Goal: Task Accomplishment & Management: Manage account settings

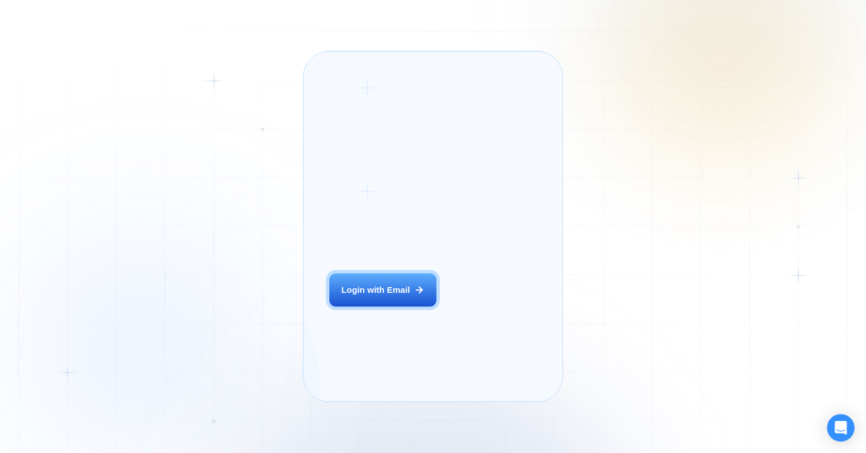
click at [274, 288] on div "Login ‍ Welcome to GigRadar. AI Business Manager for Agencies Login with Email …" at bounding box center [433, 226] width 866 height 453
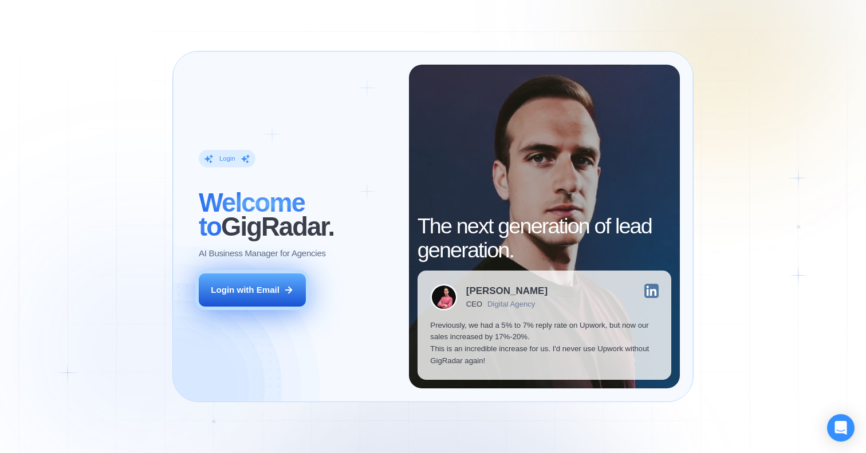
click at [281, 294] on button "Login with Email" at bounding box center [252, 291] width 107 height 34
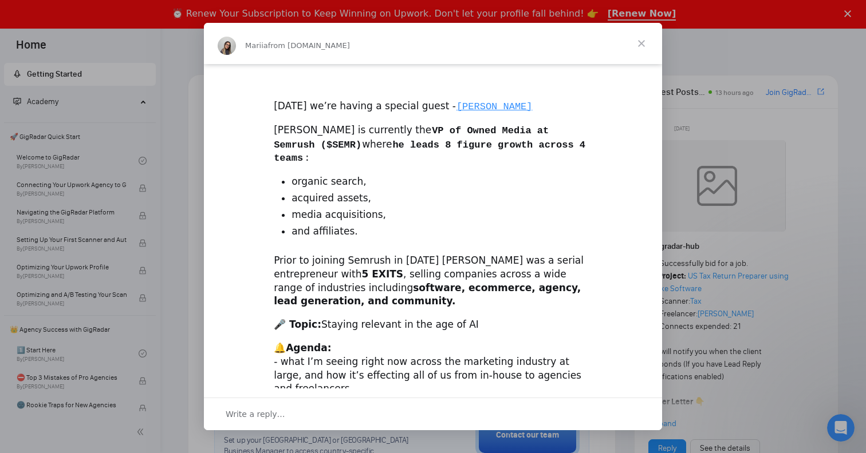
scroll to position [319, 0]
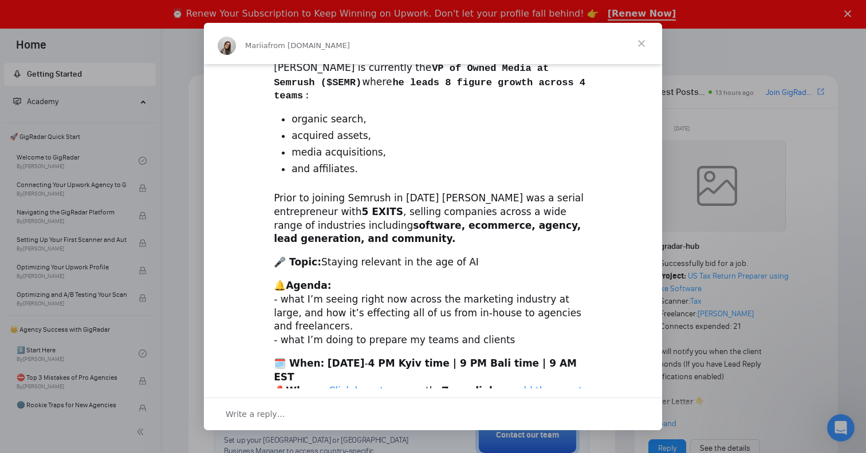
click at [698, 97] on div "Intercom messenger" at bounding box center [433, 226] width 866 height 453
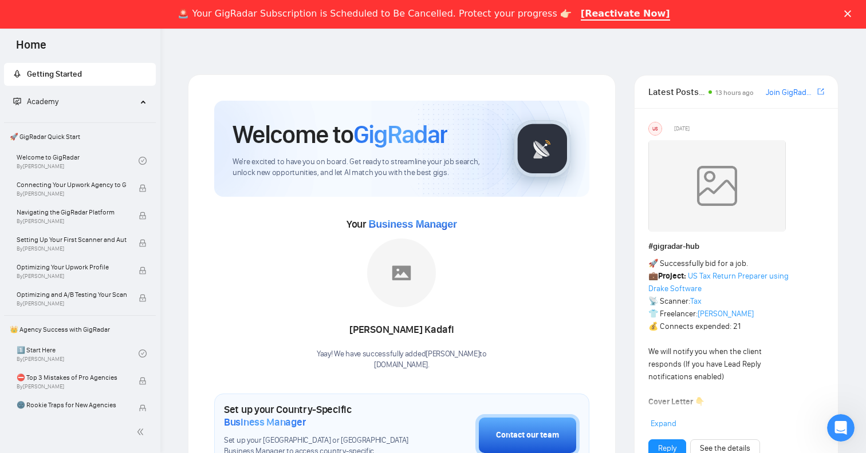
click at [843, 9] on div "🚨 Your GigRadar Subscription is Scheduled to Be Cancelled. Protect your progres…" at bounding box center [433, 14] width 866 height 19
click at [849, 13] on icon "Close" at bounding box center [847, 13] width 7 height 7
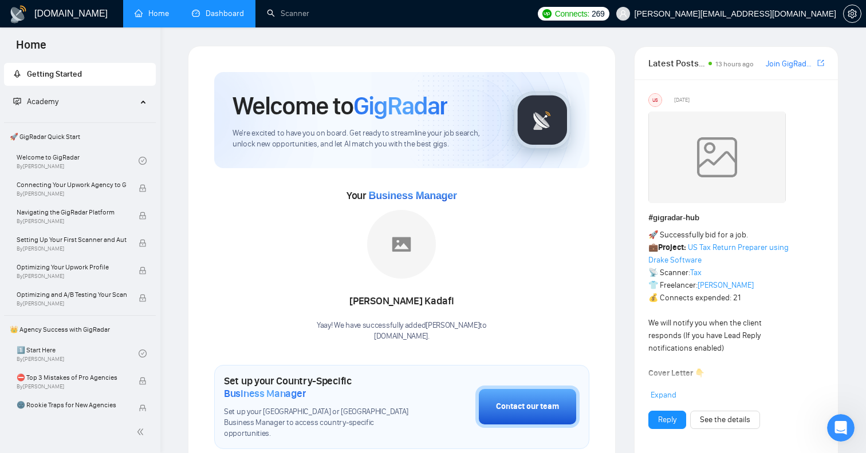
click at [226, 18] on link "Dashboard" at bounding box center [218, 14] width 52 height 10
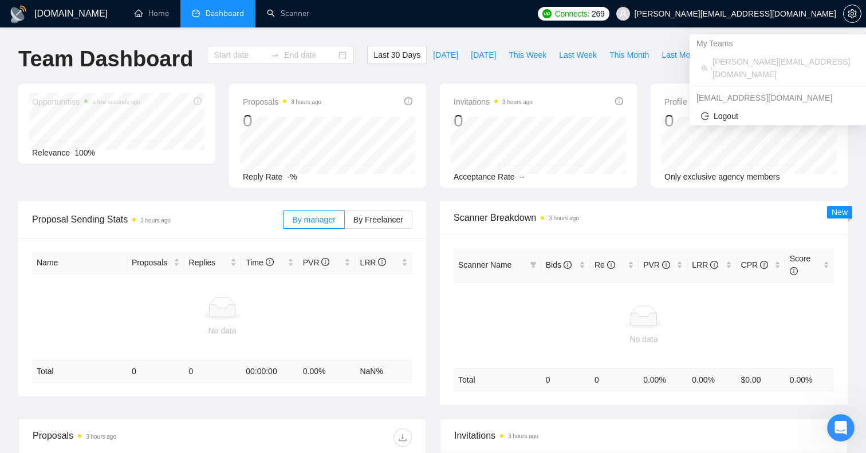
type input "[DATE]"
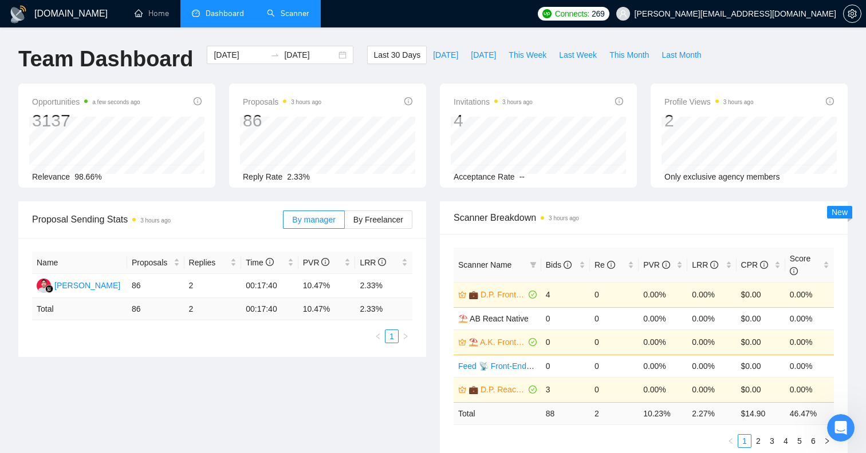
click at [278, 18] on link "Scanner" at bounding box center [288, 14] width 42 height 10
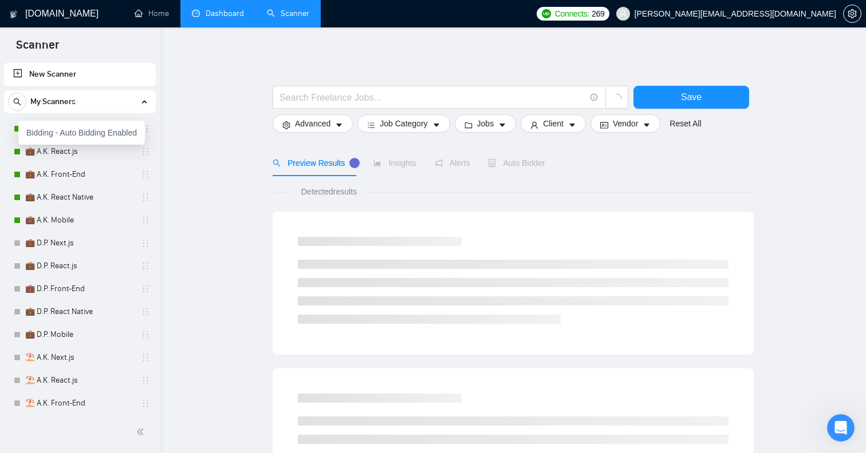
click at [18, 129] on div "Bidding - Auto Bidding Enabled" at bounding box center [81, 133] width 127 height 24
click at [62, 131] on link "💼 A.K. Next.js" at bounding box center [79, 128] width 109 height 23
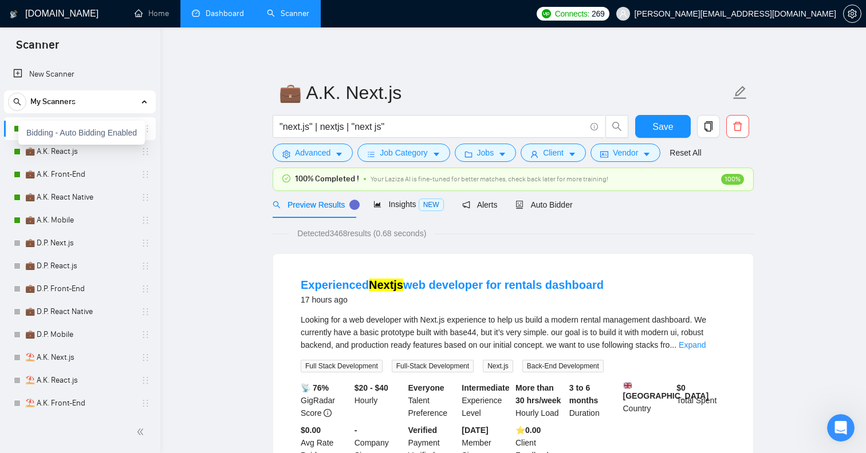
click at [15, 129] on div at bounding box center [17, 128] width 7 height 7
click at [18, 152] on div "Bidding - Auto Bidding Enabled" at bounding box center [81, 156] width 127 height 24
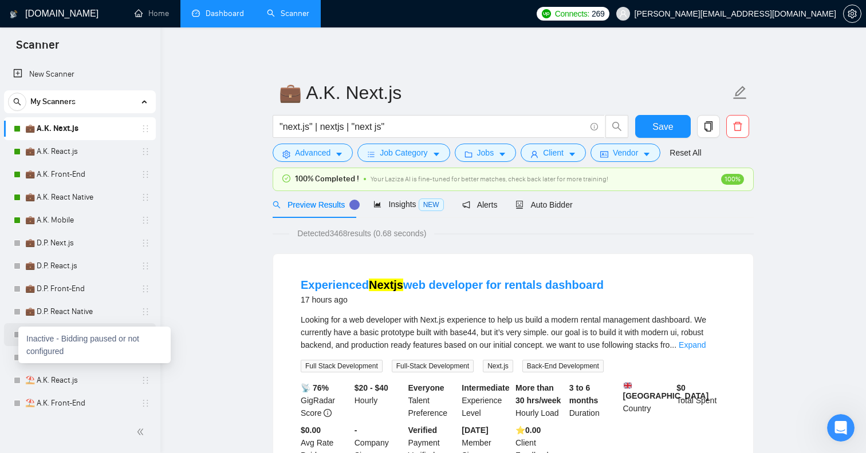
click at [19, 336] on div "Inactive - Bidding paused or not configured" at bounding box center [94, 345] width 152 height 37
click at [37, 339] on div "Inactive - Bidding paused or not configured" at bounding box center [94, 345] width 152 height 37
click at [205, 18] on link "Dashboard" at bounding box center [218, 14] width 52 height 10
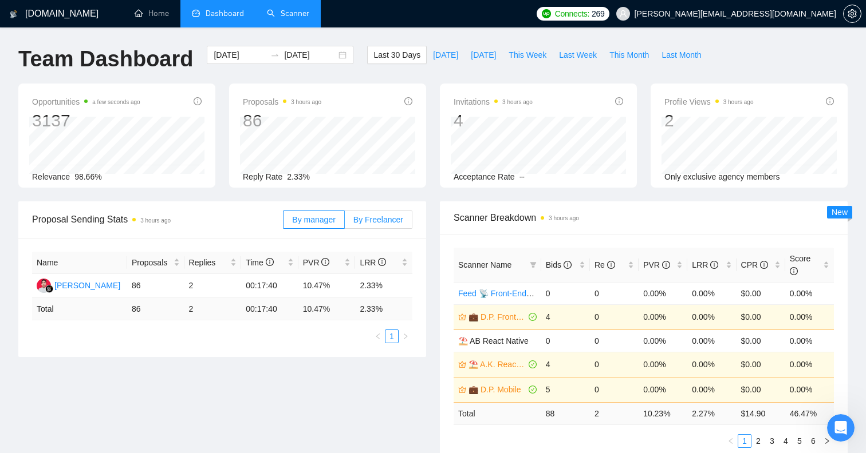
click at [393, 222] on span "By Freelancer" at bounding box center [378, 219] width 50 height 9
click at [345, 223] on input "By Freelancer" at bounding box center [345, 223] width 0 height 0
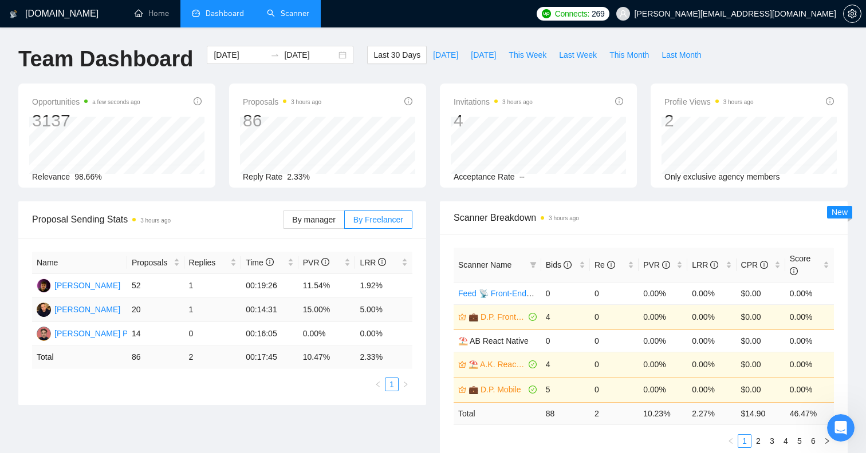
click at [169, 314] on td "20" at bounding box center [155, 310] width 57 height 24
click at [441, 53] on span "[DATE]" at bounding box center [445, 55] width 25 height 13
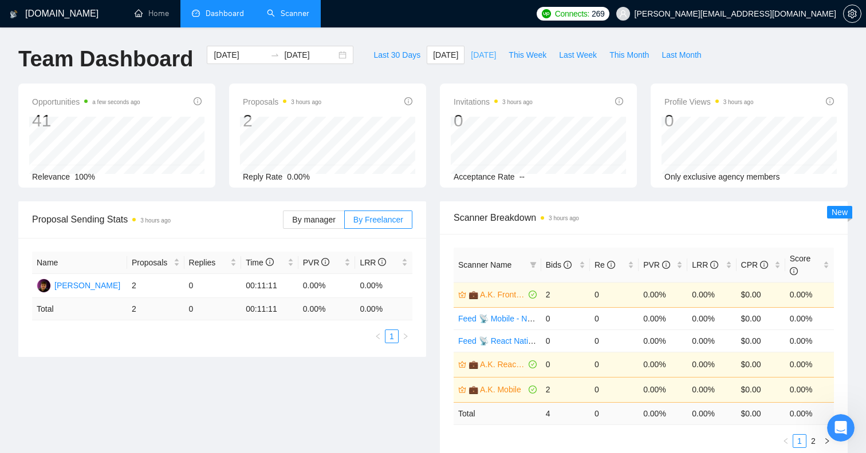
click at [476, 54] on span "[DATE]" at bounding box center [483, 55] width 25 height 13
type input "[DATE]"
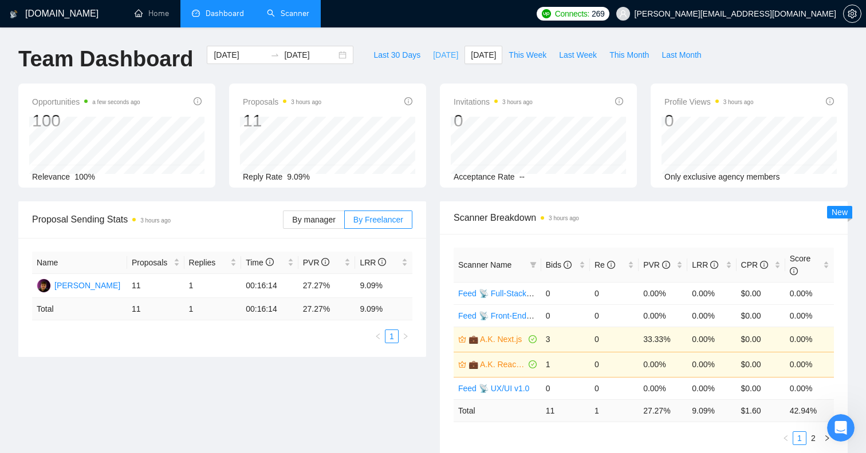
click at [434, 52] on span "[DATE]" at bounding box center [445, 55] width 25 height 13
type input "[DATE]"
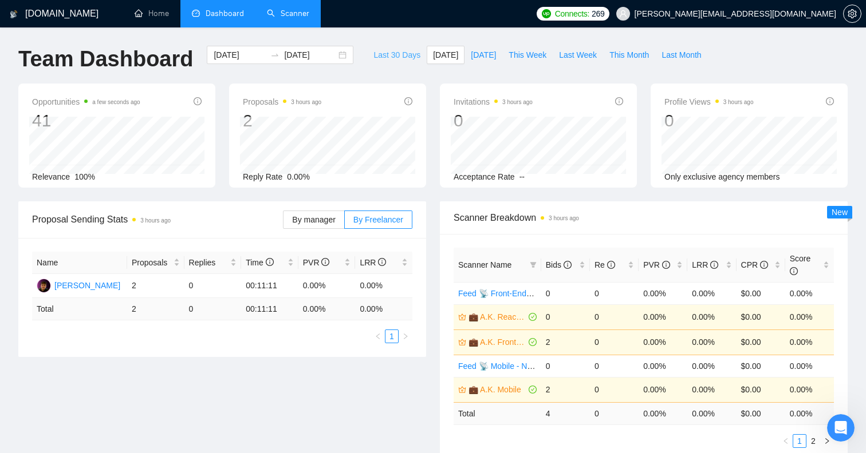
click at [398, 57] on span "Last 30 Days" at bounding box center [396, 55] width 47 height 13
type input "[DATE]"
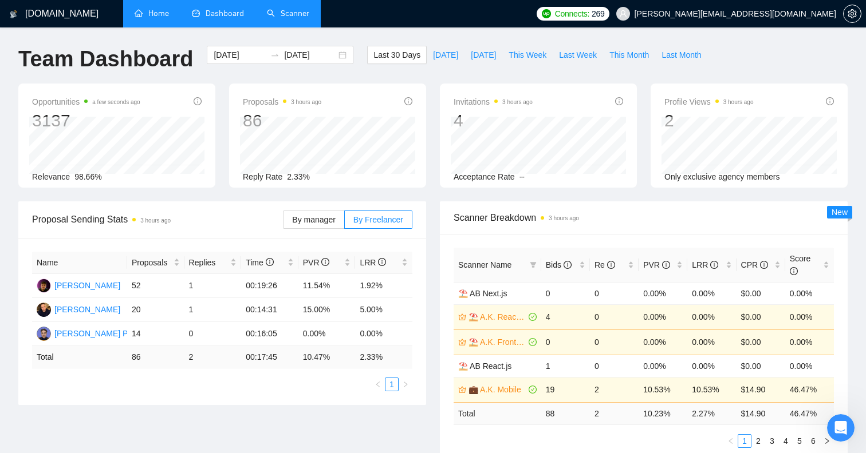
click at [148, 12] on link "Home" at bounding box center [152, 14] width 34 height 10
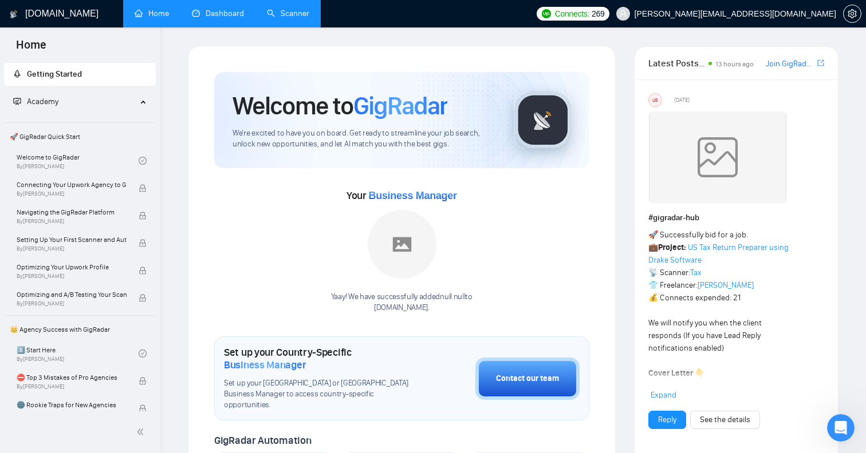
click at [281, 9] on link "Scanner" at bounding box center [288, 14] width 42 height 10
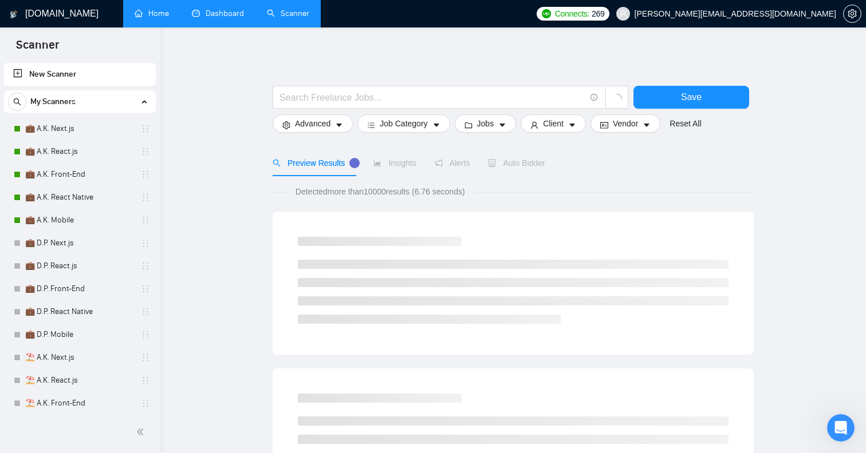
click at [142, 110] on div "My Scanners" at bounding box center [80, 101] width 144 height 23
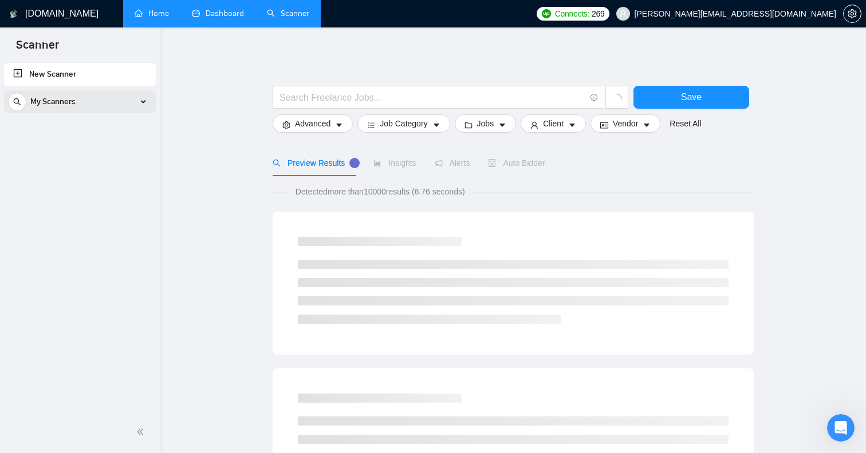
click at [141, 108] on div "My Scanners" at bounding box center [80, 101] width 144 height 23
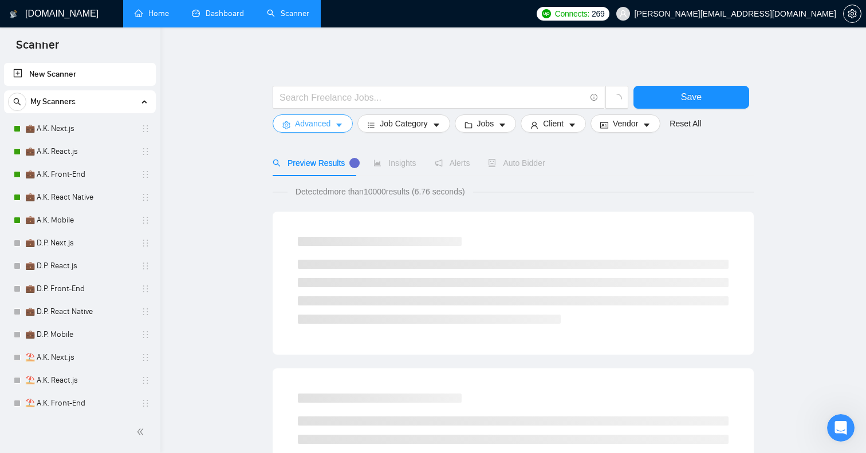
click at [326, 117] on span "Advanced" at bounding box center [312, 123] width 35 height 13
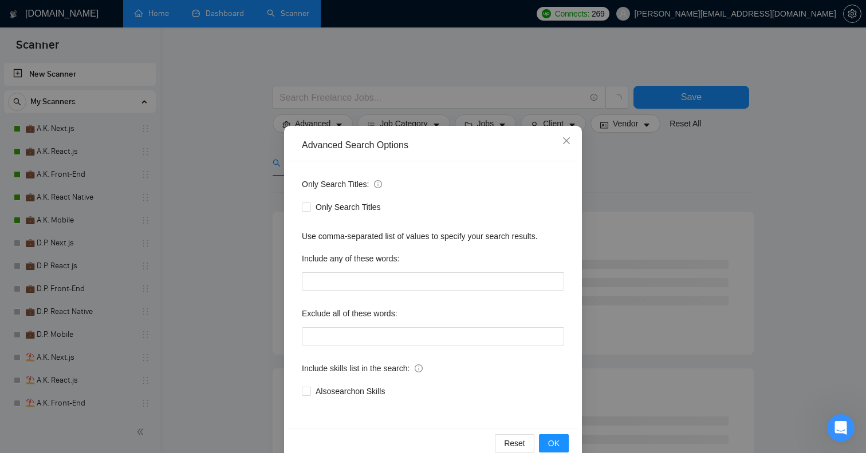
scroll to position [23, 0]
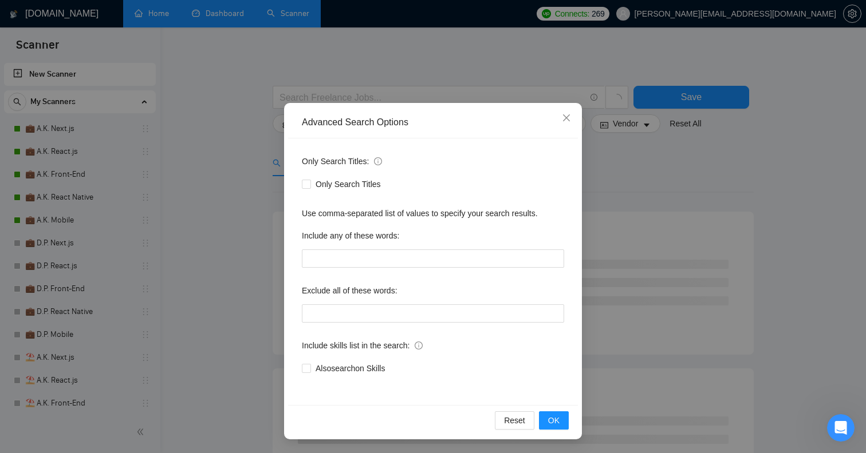
click at [191, 292] on div "Advanced Search Options Only Search Titles: Only Search Titles Use comma-separa…" at bounding box center [433, 226] width 866 height 453
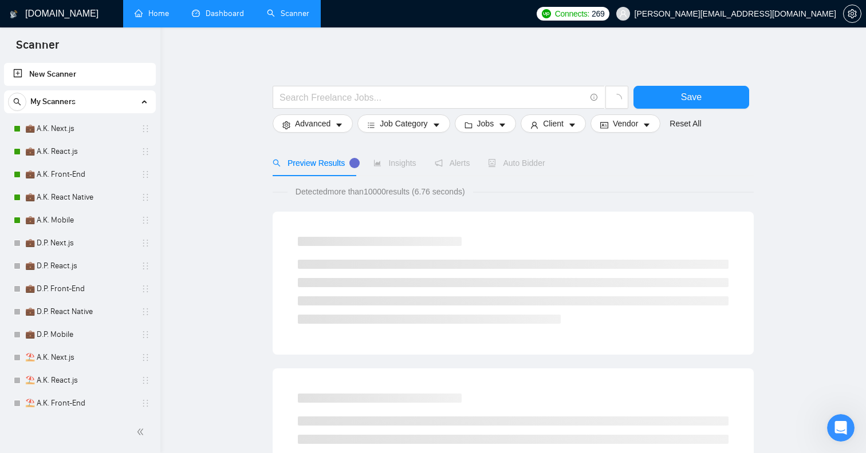
scroll to position [0, 0]
click at [72, 132] on link "💼 A.K. Next.js" at bounding box center [79, 128] width 109 height 23
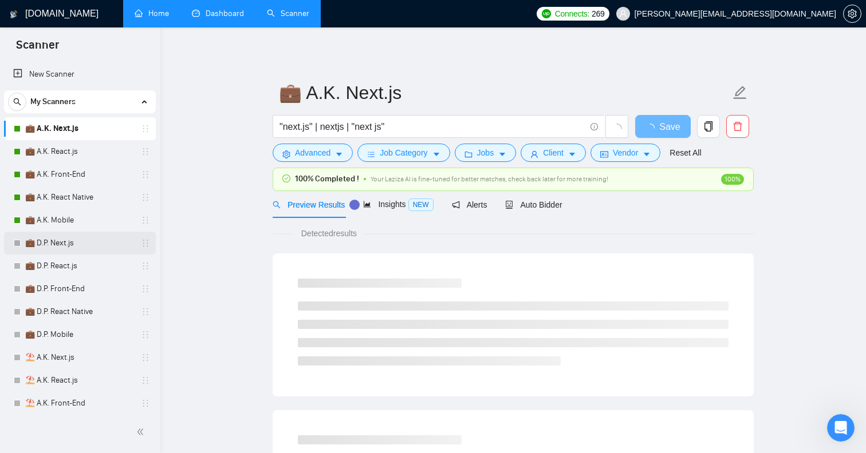
scroll to position [255, 0]
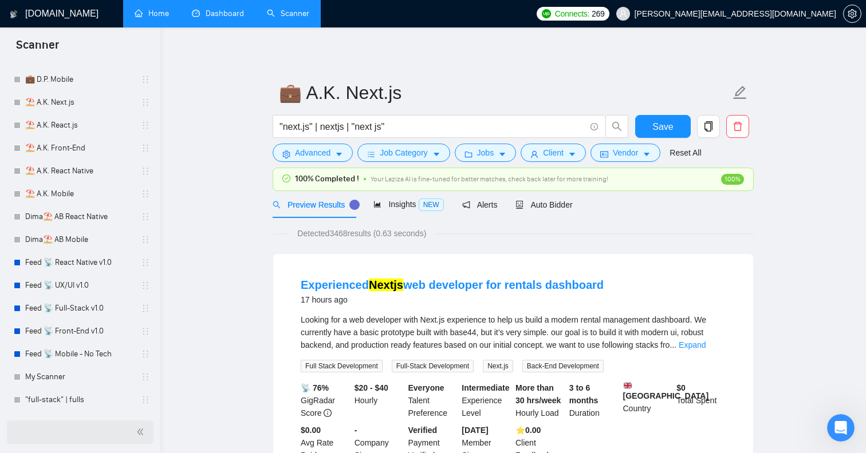
click at [135, 435] on div at bounding box center [80, 432] width 147 height 23
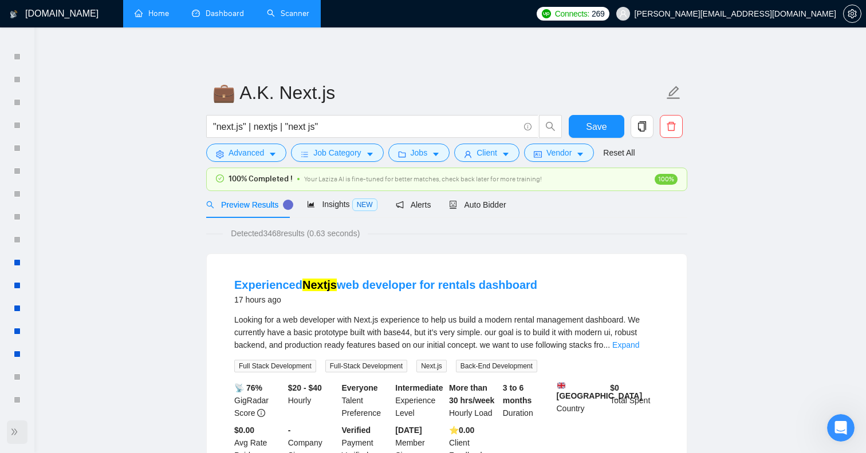
scroll to position [244, 0]
click at [15, 439] on div at bounding box center [17, 432] width 21 height 23
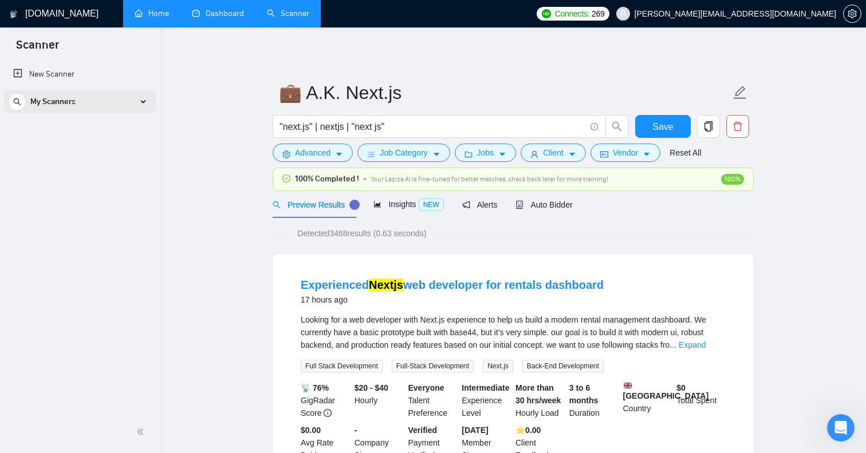
click at [44, 106] on span "My Scanners" at bounding box center [52, 101] width 45 height 23
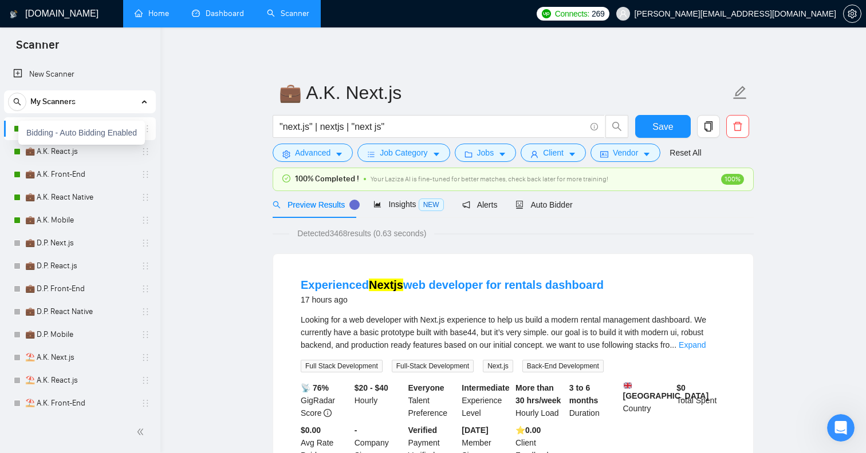
click at [14, 128] on div at bounding box center [17, 128] width 7 height 7
click at [74, 133] on div "Bidding - Auto Bidding Enabled" at bounding box center [81, 133] width 127 height 24
click at [117, 133] on div "Bidding - Auto Bidding Enabled" at bounding box center [81, 133] width 127 height 24
click at [124, 133] on div "Bidding - Auto Bidding Enabled" at bounding box center [81, 133] width 127 height 24
click at [5, 132] on div "💼 A.K. Next.js" at bounding box center [80, 128] width 152 height 23
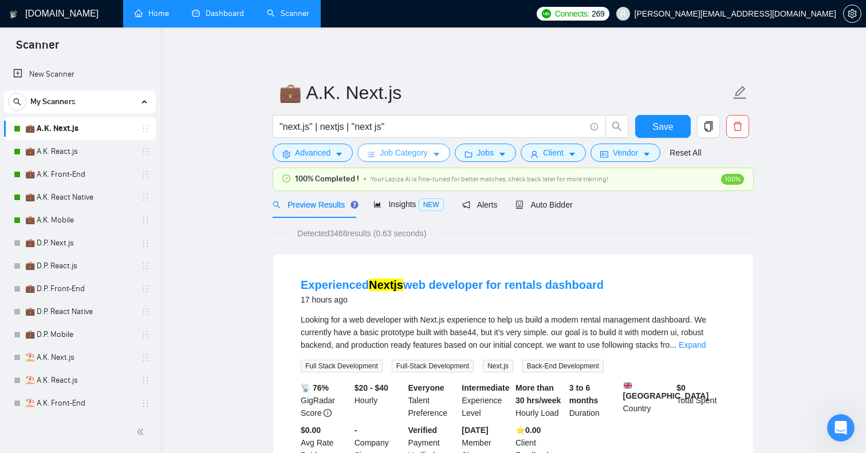
click at [410, 155] on span "Job Category" at bounding box center [404, 153] width 48 height 13
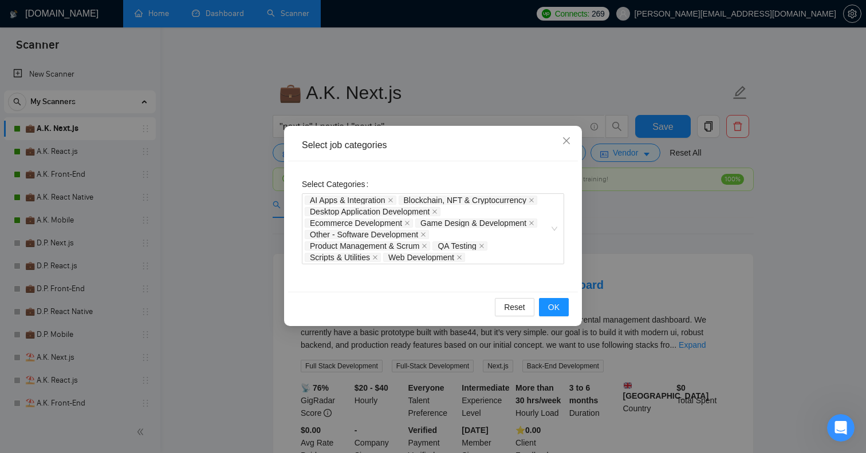
click at [228, 264] on div "Select job categories Select Categories AI Apps & Integration Blockchain, NFT &…" at bounding box center [433, 226] width 866 height 453
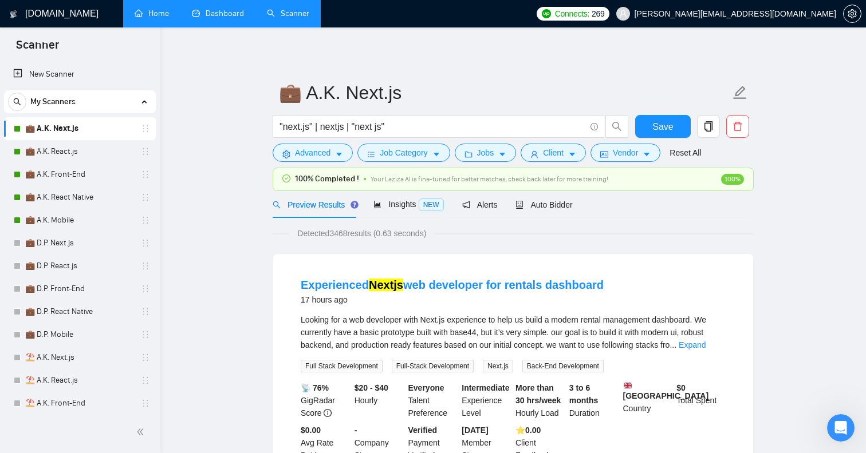
click at [68, 108] on span "My Scanners" at bounding box center [52, 101] width 45 height 23
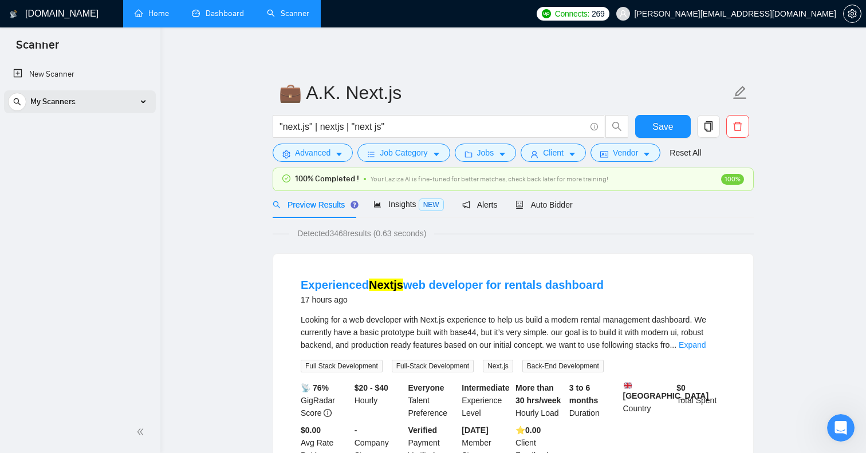
click at [68, 108] on span "My Scanners" at bounding box center [52, 101] width 45 height 23
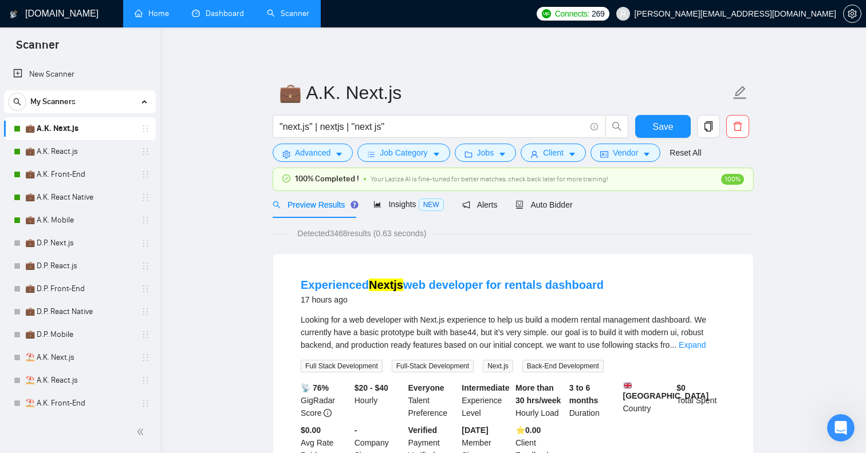
click at [244, 9] on link "Dashboard" at bounding box center [218, 14] width 52 height 10
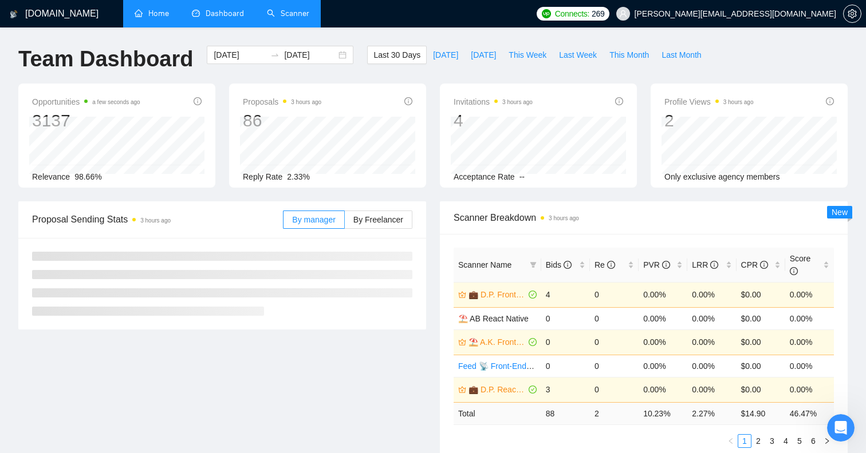
click at [291, 18] on link "Scanner" at bounding box center [288, 14] width 42 height 10
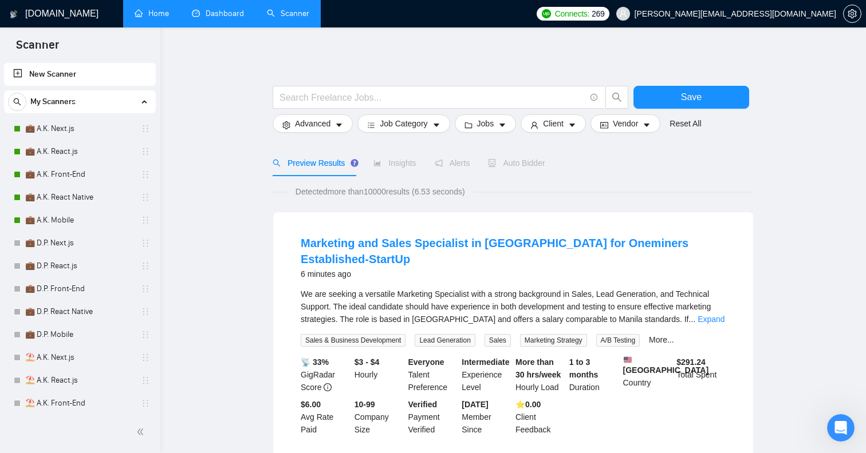
click at [169, 11] on link "Home" at bounding box center [152, 14] width 34 height 10
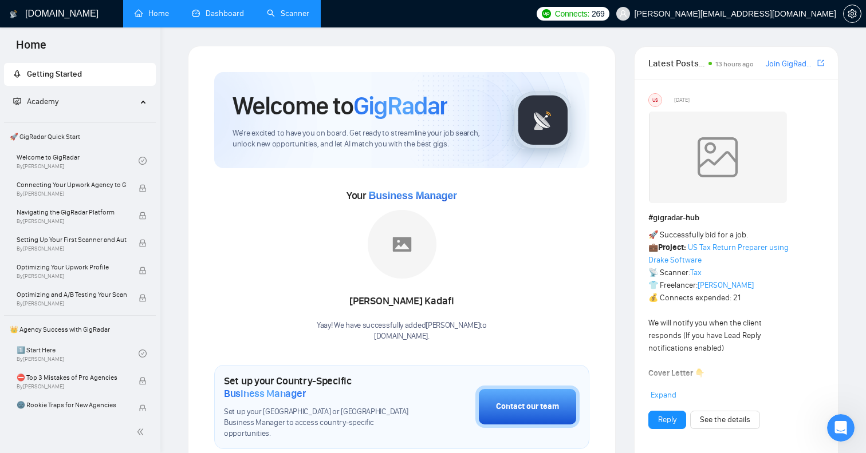
click at [211, 15] on link "Dashboard" at bounding box center [218, 14] width 52 height 10
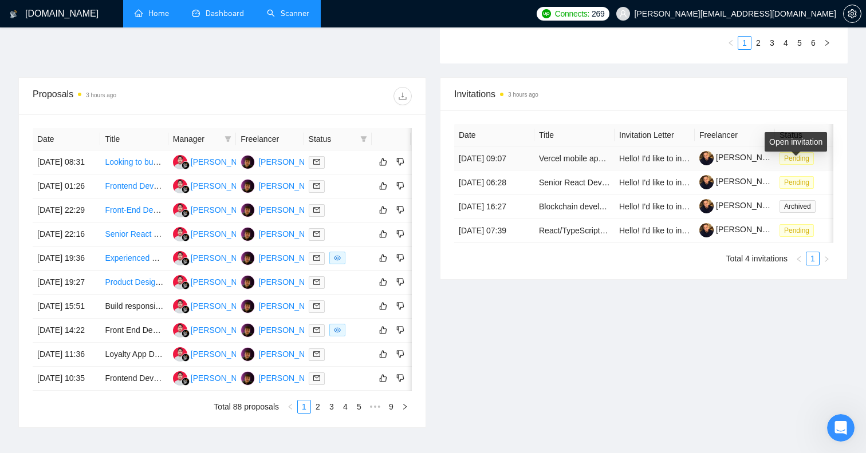
click at [801, 165] on span "Pending" at bounding box center [796, 158] width 34 height 13
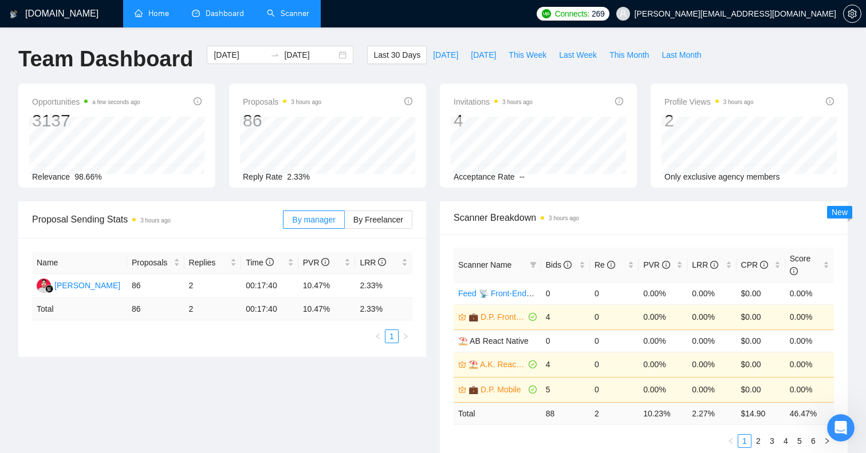
click at [301, 18] on link "Scanner" at bounding box center [288, 14] width 42 height 10
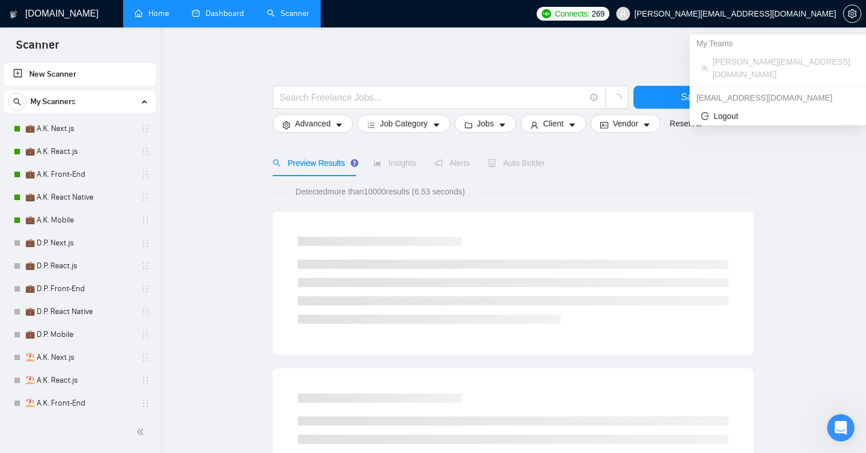
click at [755, 56] on span "[PERSON_NAME][EMAIL_ADDRESS][DOMAIN_NAME]" at bounding box center [783, 68] width 142 height 25
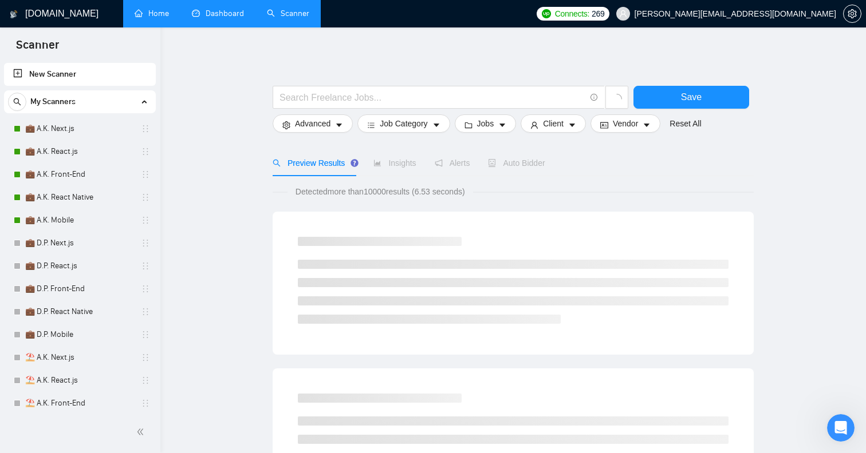
click at [852, 14] on icon "setting" at bounding box center [851, 13] width 9 height 9
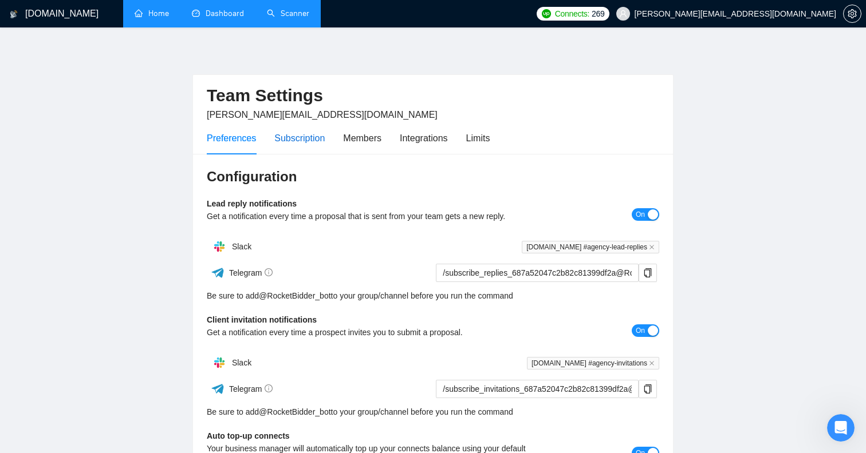
click at [323, 143] on div "Subscription" at bounding box center [299, 138] width 50 height 14
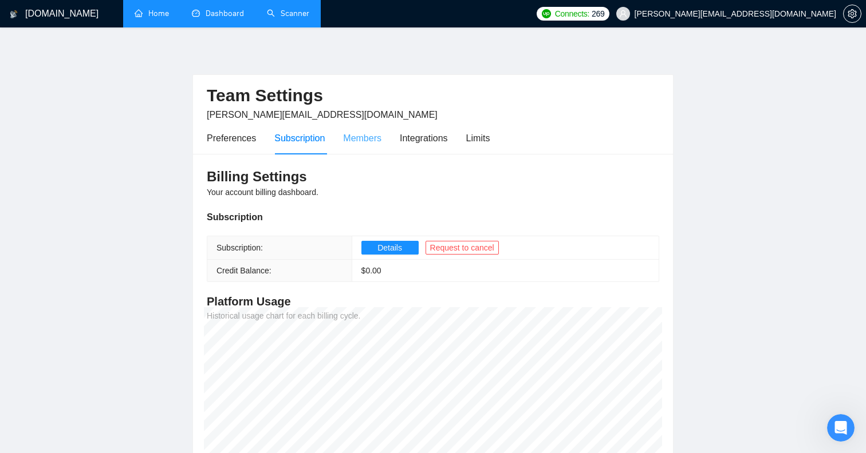
click at [381, 152] on div "Members" at bounding box center [362, 138] width 38 height 33
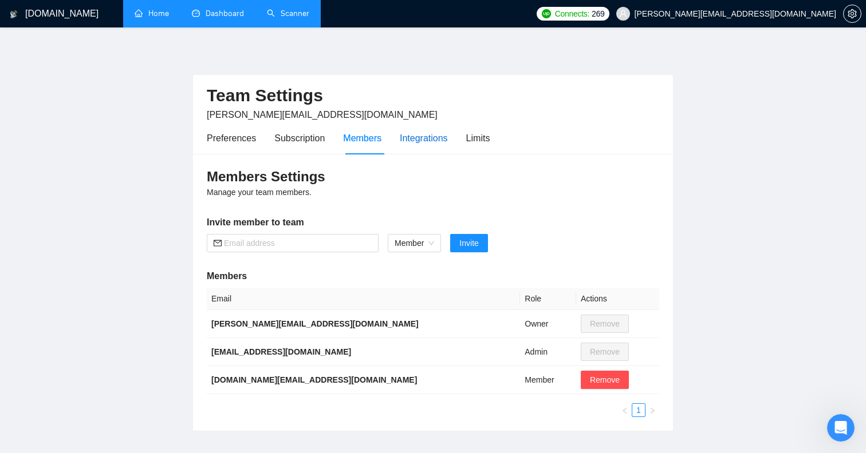
click at [420, 144] on div "Integrations" at bounding box center [424, 138] width 48 height 14
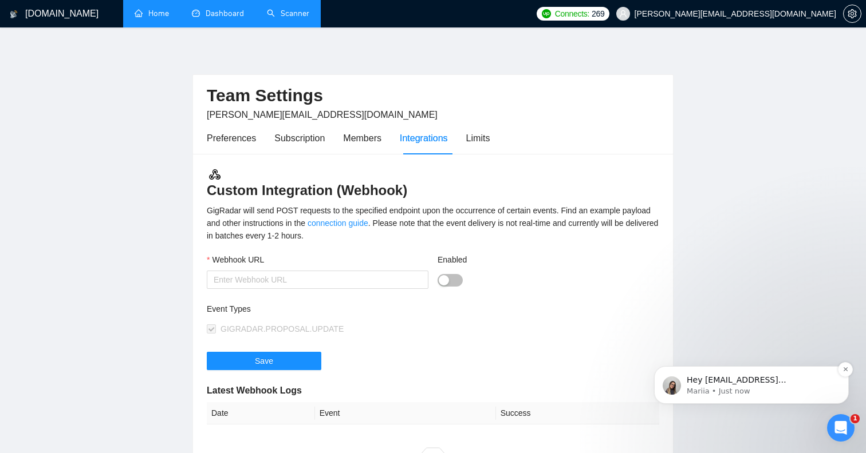
click at [696, 378] on p "Hey [EMAIL_ADDRESS][DOMAIN_NAME], Do you want to learn how to integrate GigRada…" at bounding box center [760, 380] width 148 height 11
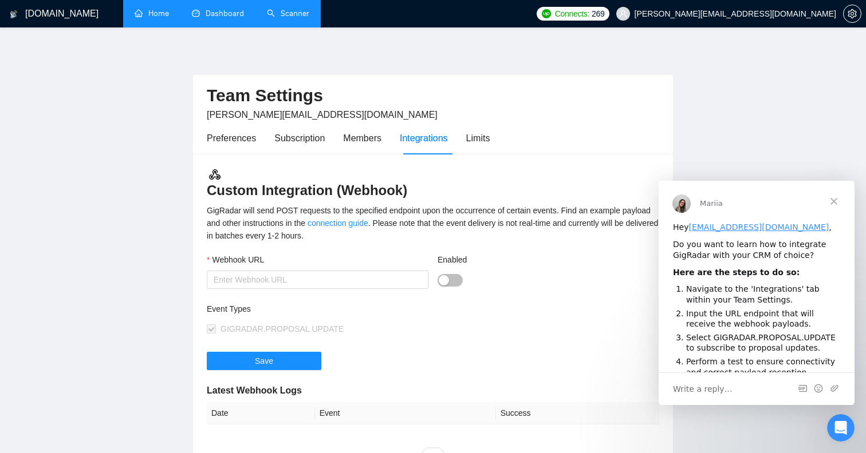
click at [830, 197] on span "Close" at bounding box center [833, 201] width 41 height 41
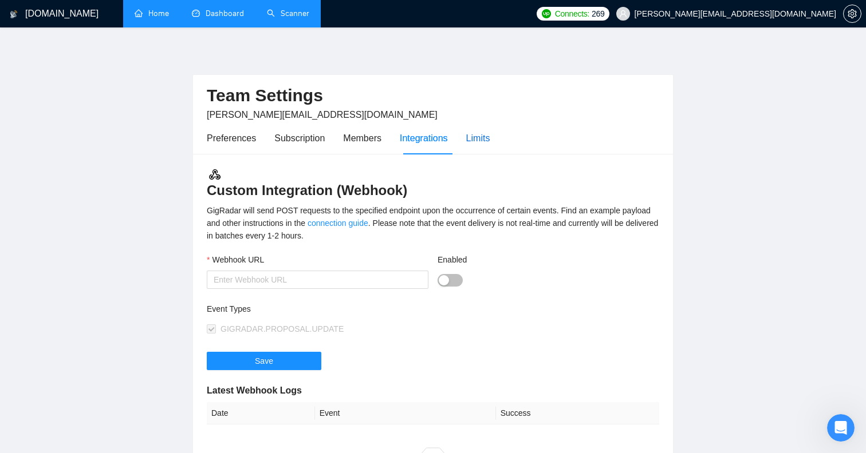
click at [479, 131] on div "Limits" at bounding box center [478, 138] width 24 height 14
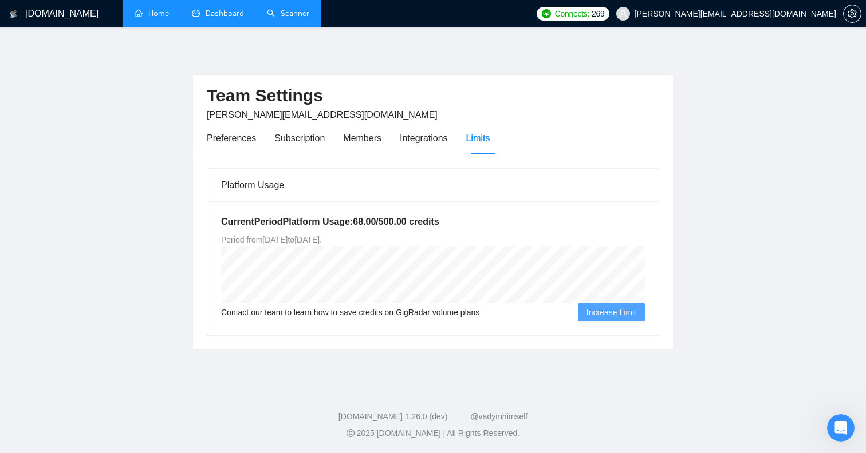
click at [226, 18] on link "Dashboard" at bounding box center [218, 14] width 52 height 10
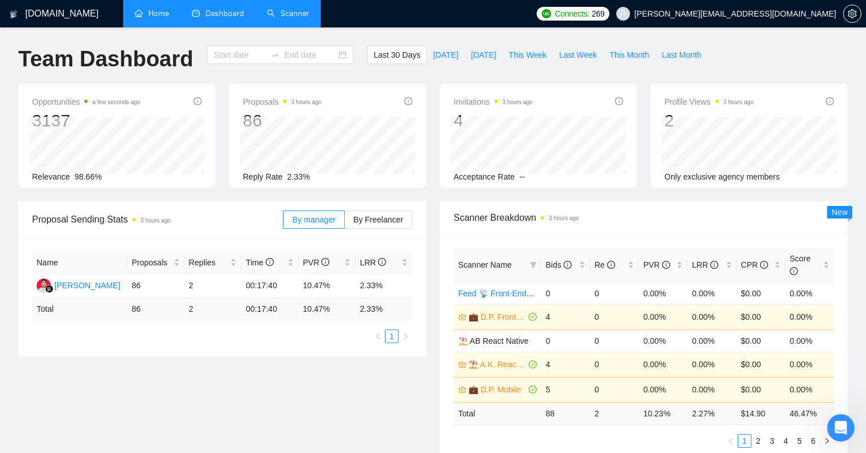
type input "[DATE]"
click at [226, 19] on li "Dashboard" at bounding box center [217, 13] width 75 height 27
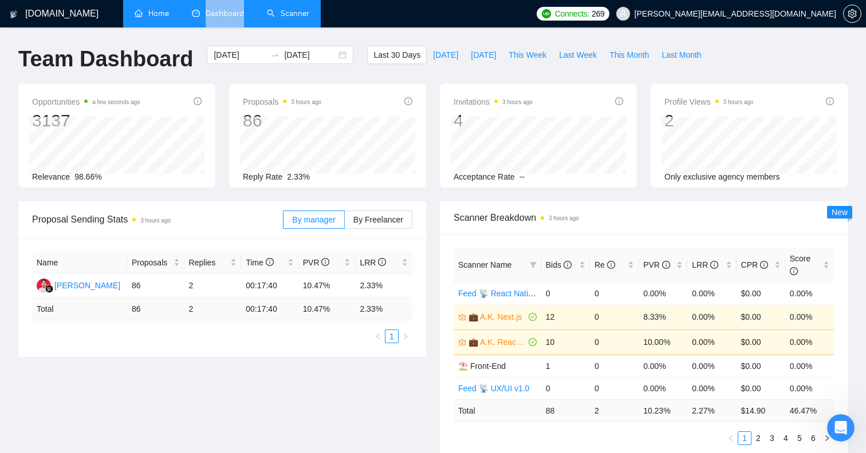
click at [294, 14] on link "Scanner" at bounding box center [288, 14] width 42 height 10
